Goal: Information Seeking & Learning: Learn about a topic

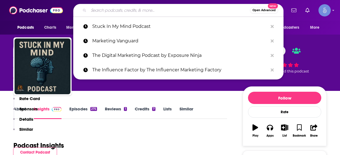
scroll to position [462, 0]
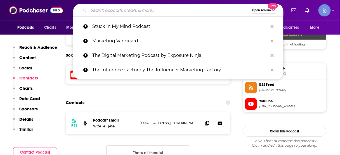
type input "Resilience Development in Action"
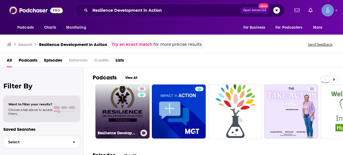
click at [131, 103] on link "30 Resilience Development in Action" at bounding box center [123, 112] width 54 height 54
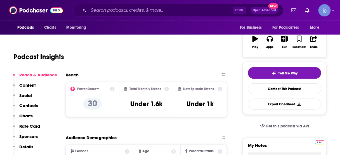
scroll to position [89, 0]
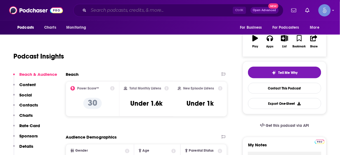
click at [170, 13] on input "Search podcasts, credits, & more..." at bounding box center [161, 10] width 144 height 9
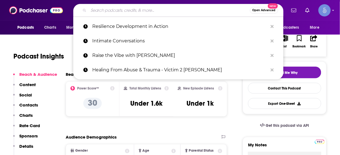
paste input "Resiliency Within"
type input "Resiliency Within"
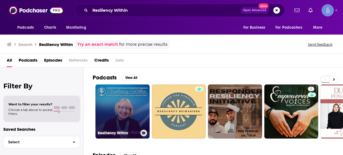
click at [114, 108] on link "Resiliency Within" at bounding box center [123, 112] width 54 height 54
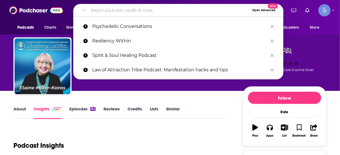
click at [124, 11] on input "Search podcasts, credits, & more..." at bounding box center [169, 10] width 161 height 9
paste input "Aligned & Thriving | Wellness Tips, Spiritual Growth, Self-Love Healing"
type input "Aligned & Thriving | Wellness Tips, Spiritual Growth, Self-Love Healing"
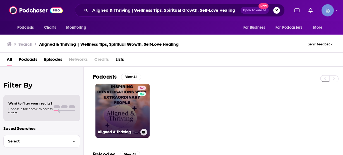
click at [129, 103] on link "67 Aligned & Thriving | Wellness Tips, Spiritual Growth, Self-Love Healing" at bounding box center [123, 111] width 54 height 54
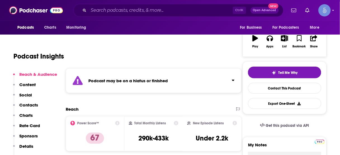
scroll to position [112, 0]
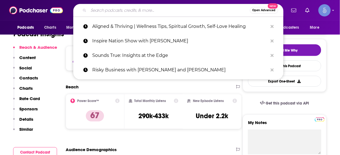
click at [123, 12] on input "Search podcasts, credits, & more..." at bounding box center [169, 10] width 161 height 9
paste input "Women Want Strong Men"
type input "Women Want Strong Men"
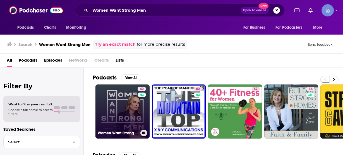
click at [114, 105] on link "42 Women Want Strong Men" at bounding box center [123, 112] width 54 height 54
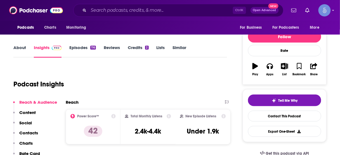
scroll to position [89, 0]
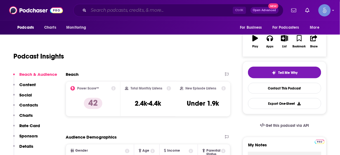
click at [167, 9] on input "Search podcasts, credits, & more..." at bounding box center [161, 10] width 144 height 9
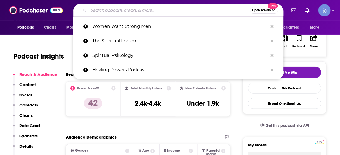
paste input "Metabolic Wellbeing without the BS"
type input "Metabolic Wellbeing without the BS"
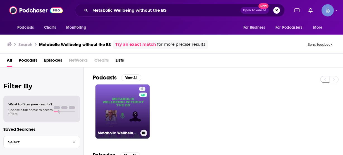
click at [130, 105] on link "5 Metabolic Wellbeing without the BS" at bounding box center [123, 112] width 54 height 54
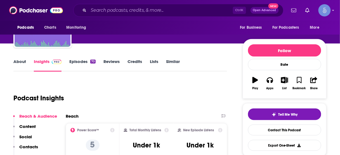
scroll to position [67, 0]
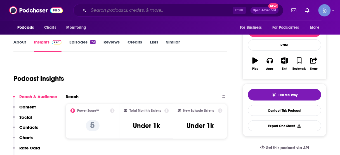
click at [151, 8] on input "Search podcasts, credits, & more..." at bounding box center [161, 10] width 144 height 9
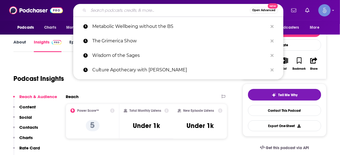
paste input "The Holistic [MEDICAL_DATA]"
type input "The Holistic [MEDICAL_DATA]"
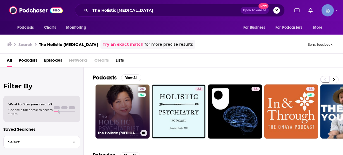
click at [115, 94] on link "24 The Holistic [MEDICAL_DATA]" at bounding box center [123, 112] width 54 height 54
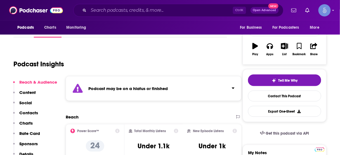
scroll to position [22, 0]
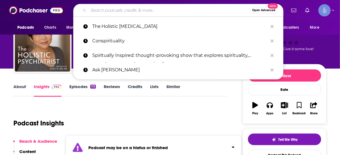
click at [174, 9] on input "Search podcasts, credits, & more..." at bounding box center [169, 10] width 161 height 9
paste input "The FitMind Podcast"
type input "The FitMind Podcast"
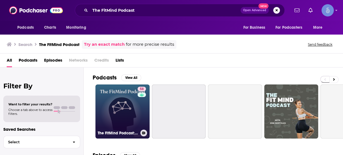
click at [125, 108] on link "58 The FitMind Podcast: Mental Fitness, Neuroscience & Psychology" at bounding box center [123, 112] width 54 height 54
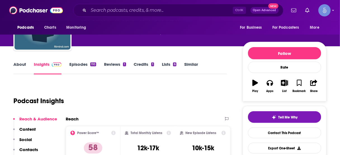
scroll to position [67, 0]
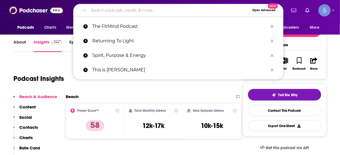
click at [131, 10] on input "Search podcasts, credits, & more..." at bounding box center [169, 10] width 161 height 9
paste input "The Brain Language Podcast"
type input "The Brain Language Podcast"
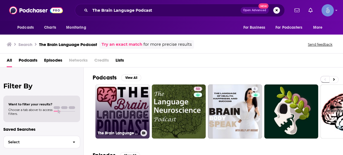
click at [122, 107] on link "The Brain Language Podcast" at bounding box center [123, 112] width 54 height 54
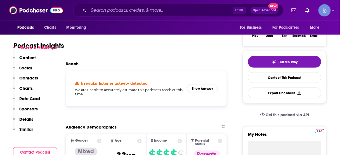
scroll to position [134, 0]
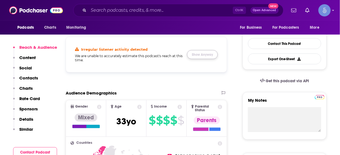
click at [201, 55] on button "Show Anyway" at bounding box center [202, 54] width 31 height 9
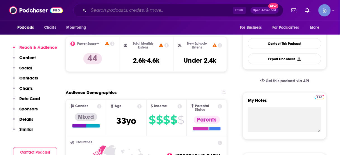
click at [136, 12] on input "Search podcasts, credits, & more..." at bounding box center [161, 10] width 144 height 9
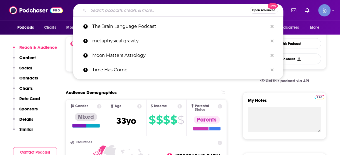
paste input "Take Back My Brain"
type input "Take Back My Brain"
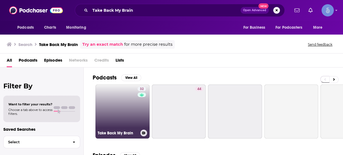
click at [128, 101] on link "32 Take Back My Brain" at bounding box center [123, 112] width 54 height 54
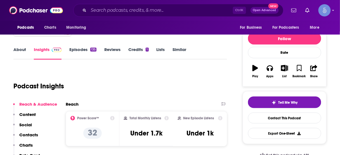
scroll to position [67, 0]
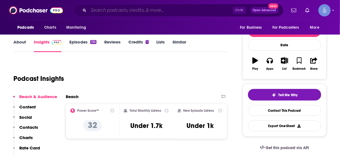
click at [136, 12] on input "Search podcasts, credits, & more..." at bounding box center [161, 10] width 144 height 9
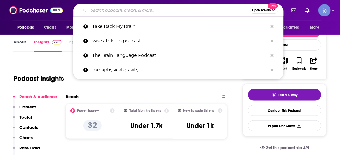
paste input "The Neuro Health Broadcast"
type input "The Neuro Health Broadcast"
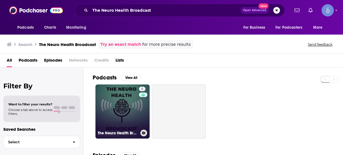
click at [125, 113] on link "6 The Neuro Health Broadcast" at bounding box center [123, 112] width 54 height 54
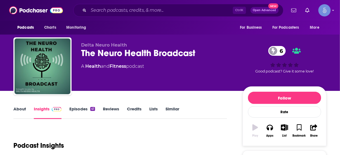
scroll to position [112, 0]
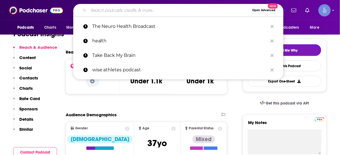
click at [159, 8] on input "Search podcasts, credits, & more..." at bounding box center [169, 10] width 161 height 9
paste input "Everything Life Coaching"
type input "Everything Life Coaching"
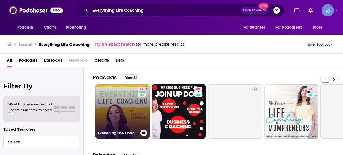
click at [112, 105] on link "53 Everything Life Coaching: The Positive Psychology and Science Behind Coaching" at bounding box center [123, 112] width 54 height 54
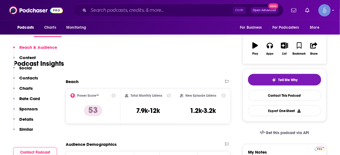
scroll to position [112, 0]
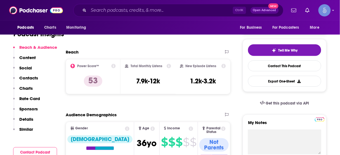
click at [27, 78] on p "Contacts" at bounding box center [28, 77] width 19 height 5
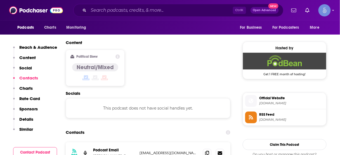
scroll to position [452, 0]
